Goal: Find specific page/section: Find specific page/section

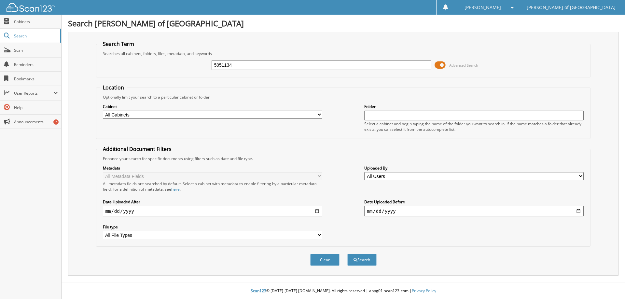
type input "5051134"
click at [347, 254] on button "Search" at bounding box center [361, 260] width 29 height 12
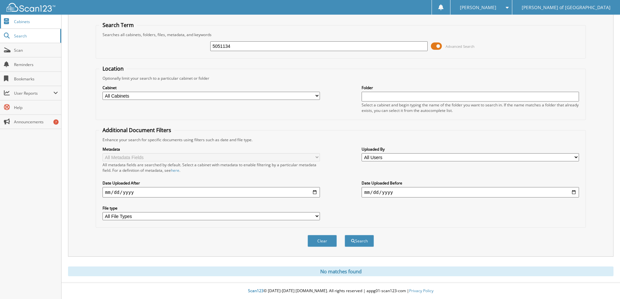
click at [34, 24] on span "Cabinets" at bounding box center [36, 22] width 44 height 6
